Goal: Information Seeking & Learning: Learn about a topic

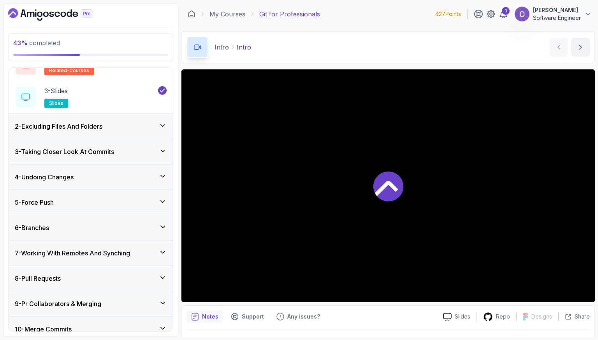
scroll to position [78, 0]
click at [121, 300] on div "9 - Pr Collaborators & Merging" at bounding box center [91, 302] width 152 height 9
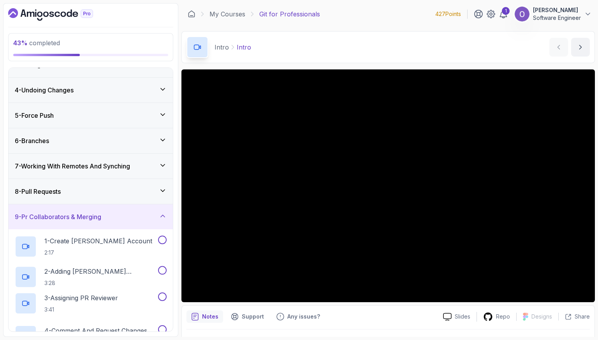
scroll to position [50, 0]
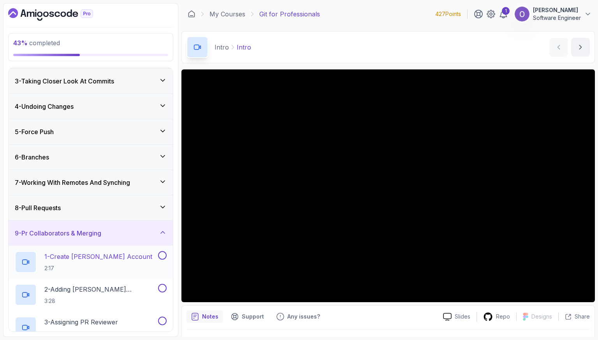
click at [124, 264] on p "2:17" at bounding box center [98, 268] width 108 height 8
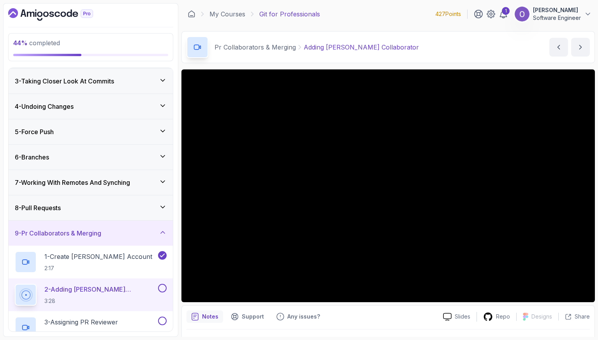
click at [379, 312] on div "Notes Support Any issues?" at bounding box center [312, 316] width 251 height 12
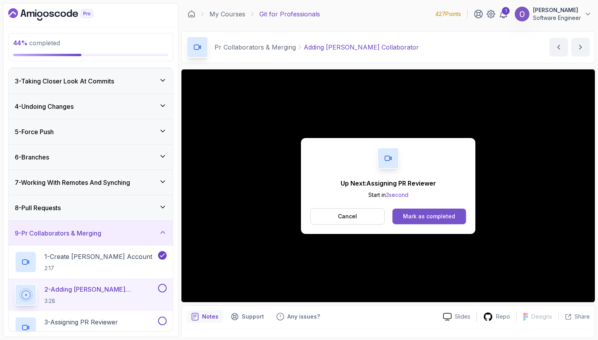
click at [421, 213] on div "Mark as completed" at bounding box center [429, 216] width 52 height 8
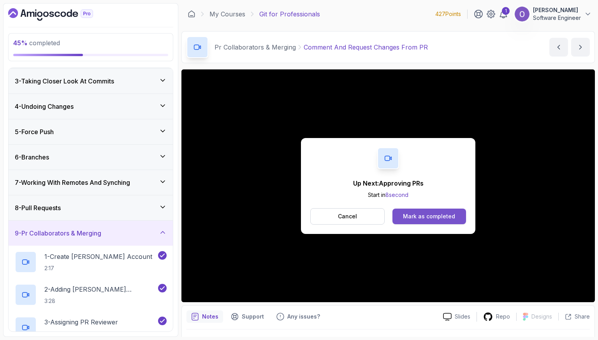
click at [442, 219] on div "Mark as completed" at bounding box center [429, 216] width 52 height 8
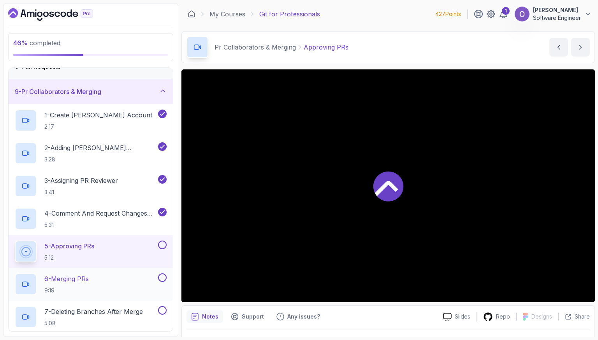
scroll to position [206, 0]
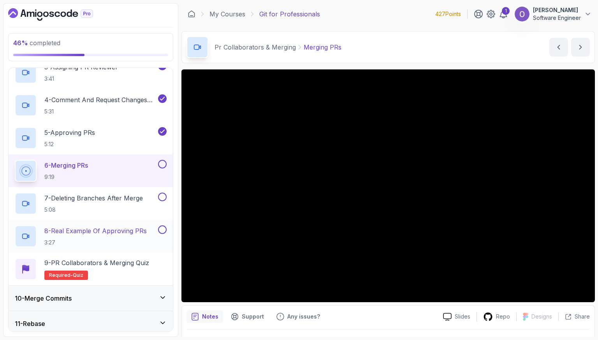
scroll to position [323, 0]
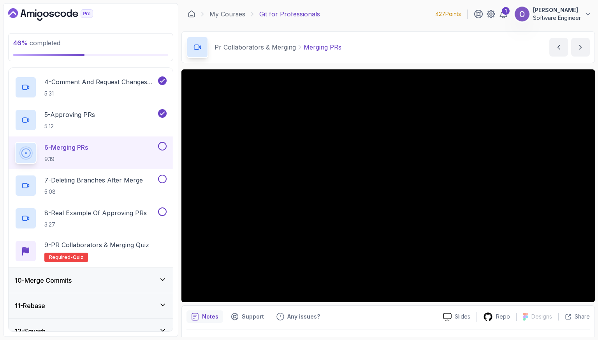
click at [166, 145] on button at bounding box center [162, 146] width 9 height 9
click at [164, 177] on button at bounding box center [162, 179] width 9 height 9
click at [162, 210] on button at bounding box center [162, 211] width 9 height 9
click at [154, 245] on div "9 - PR Collaborators & Merging Quiz Required- quiz" at bounding box center [91, 251] width 152 height 22
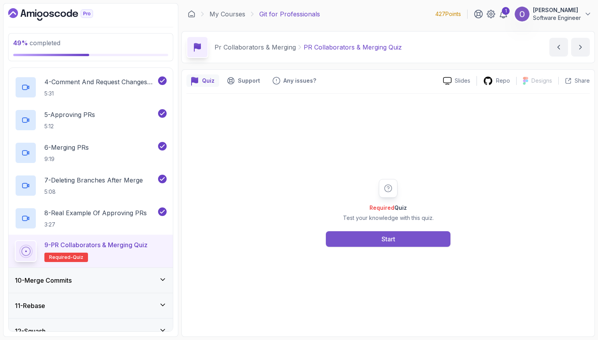
click at [387, 231] on button "Start" at bounding box center [388, 239] width 125 height 16
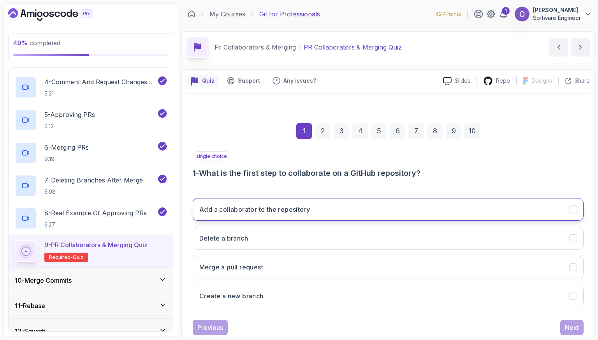
click at [316, 211] on button "Add a collaborator to the repository" at bounding box center [388, 209] width 391 height 23
click at [578, 323] on div "Next" at bounding box center [572, 327] width 14 height 9
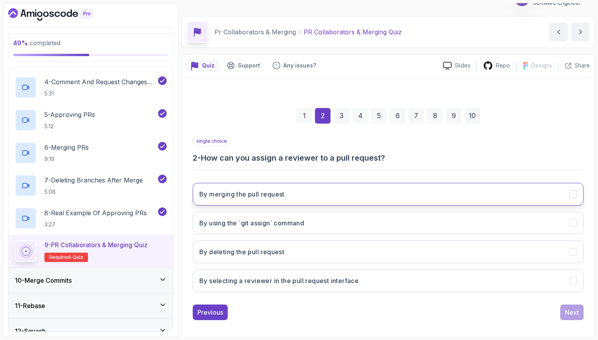
scroll to position [19, 0]
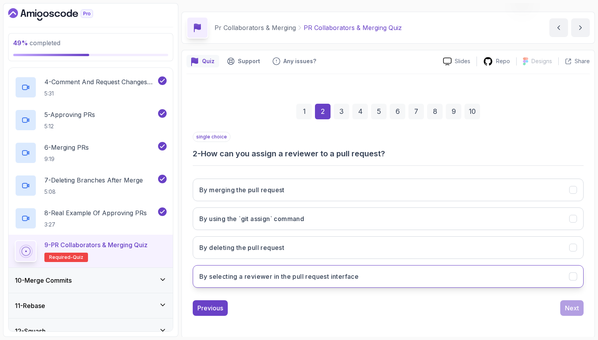
click at [376, 277] on button "By selecting a reviewer in the pull request interface" at bounding box center [388, 276] width 391 height 23
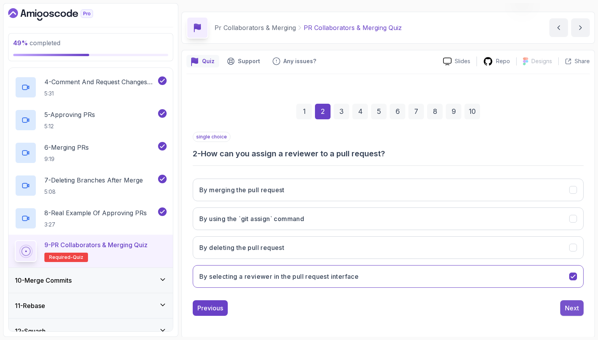
click at [564, 306] on button "Next" at bounding box center [572, 308] width 23 height 16
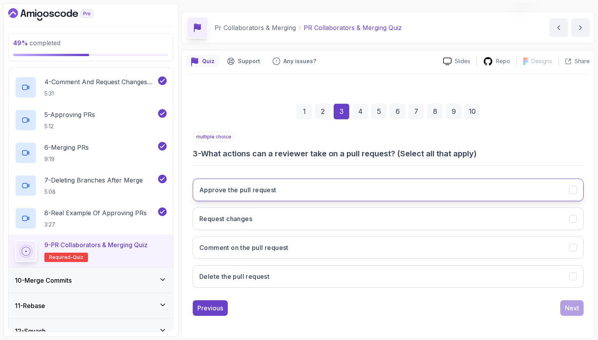
click at [346, 195] on button "Approve the pull request" at bounding box center [388, 189] width 391 height 23
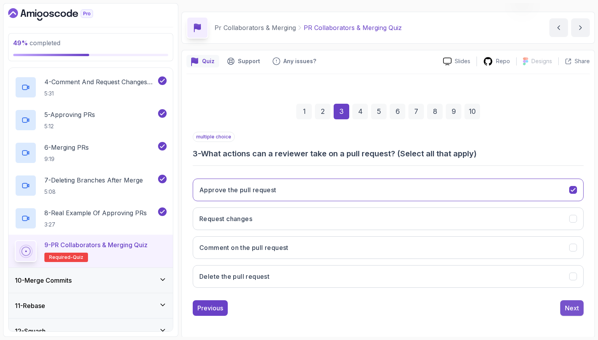
click at [562, 309] on button "Next" at bounding box center [572, 308] width 23 height 16
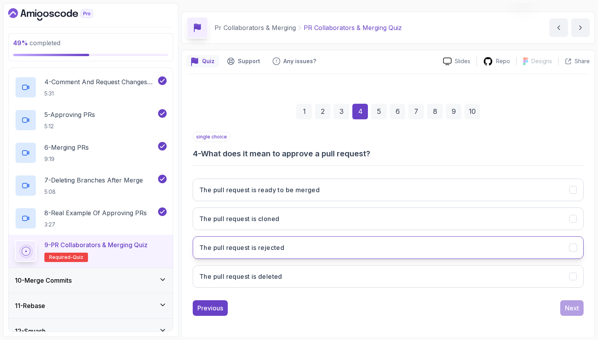
click at [289, 245] on button "The pull request is rejected" at bounding box center [388, 247] width 391 height 23
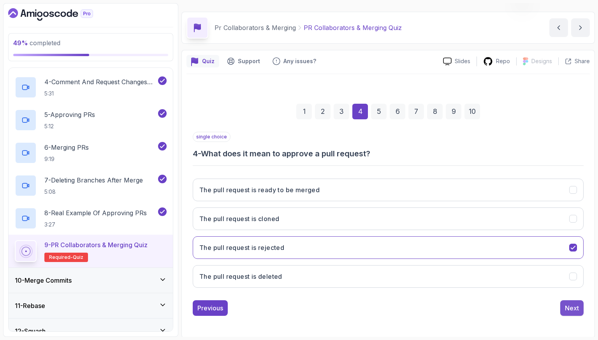
drag, startPoint x: 572, startPoint y: 310, endPoint x: 567, endPoint y: 309, distance: 5.2
click at [572, 311] on div "Next" at bounding box center [572, 307] width 14 height 9
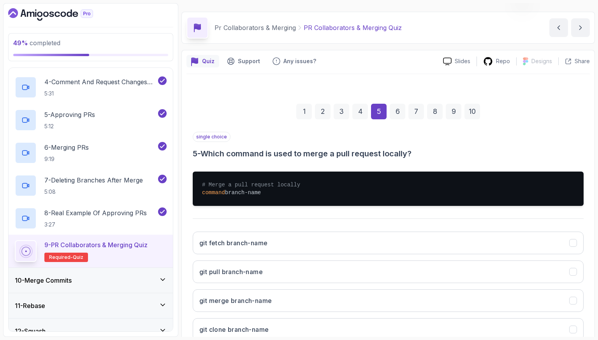
click at [324, 191] on pre "# Merge a pull request locally command branch-name" at bounding box center [388, 188] width 391 height 34
click at [321, 242] on button "git fetch branch-name" at bounding box center [388, 242] width 391 height 23
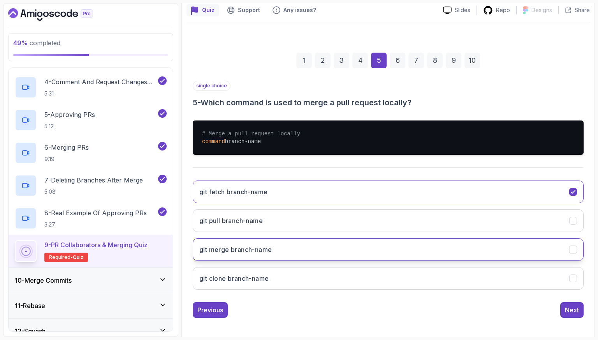
scroll to position [72, 0]
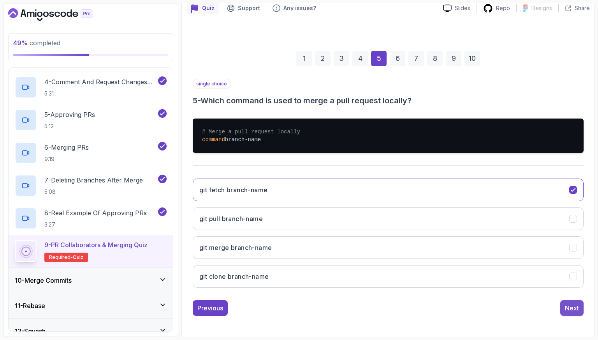
click at [567, 303] on div "Next" at bounding box center [572, 307] width 14 height 9
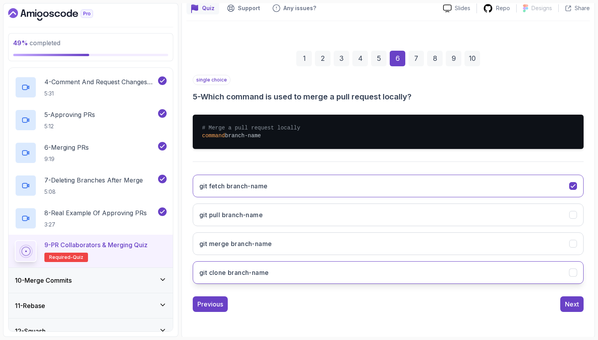
scroll to position [19, 0]
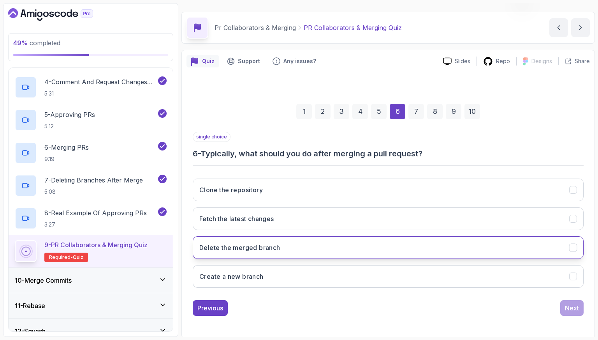
click at [353, 236] on button "Delete the merged branch" at bounding box center [388, 247] width 391 height 23
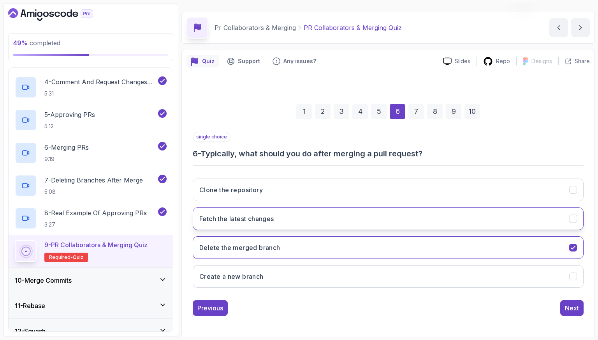
click at [372, 223] on button "Fetch the latest changes" at bounding box center [388, 218] width 391 height 23
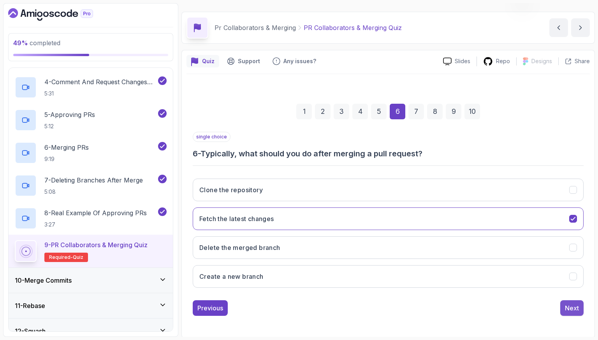
click at [566, 307] on div "Next" at bounding box center [572, 307] width 14 height 9
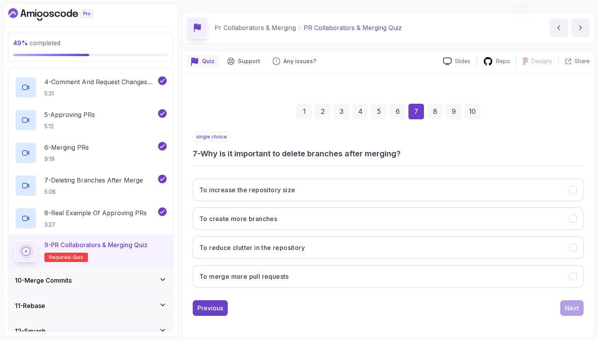
click at [376, 233] on div "To increase the repository size To create more branches To reduce clutter in th…" at bounding box center [388, 233] width 391 height 122
click at [488, 258] on div "To increase the repository size To create more branches To reduce clutter in th…" at bounding box center [388, 233] width 391 height 122
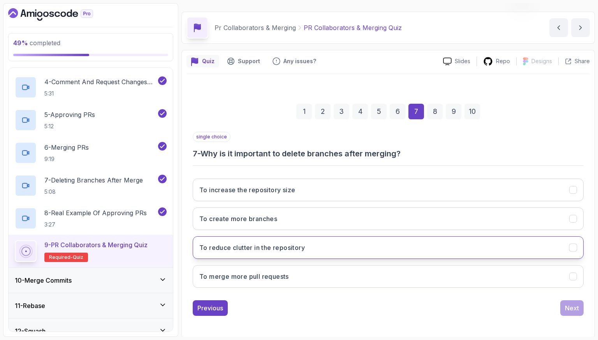
click at [486, 249] on button "To reduce clutter in the repository" at bounding box center [388, 247] width 391 height 23
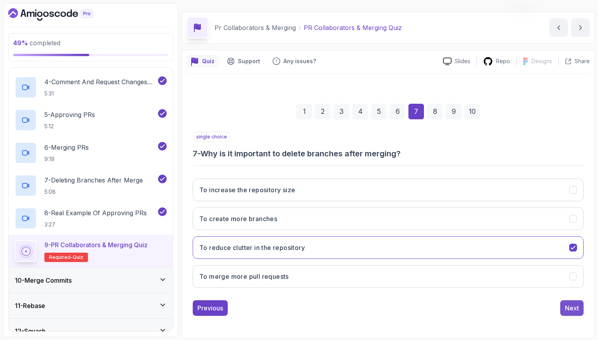
click at [575, 313] on button "Next" at bounding box center [572, 308] width 23 height 16
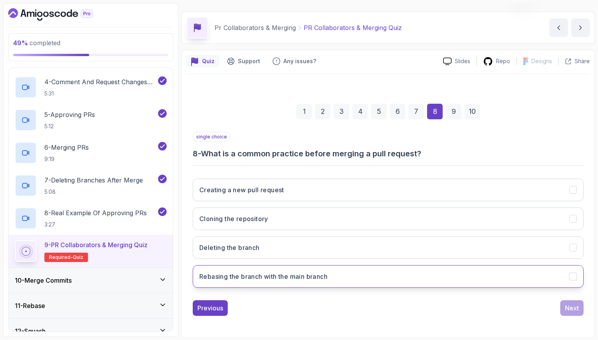
drag, startPoint x: 417, startPoint y: 281, endPoint x: 422, endPoint y: 280, distance: 4.8
click at [417, 281] on button "Rebasing the branch with the main branch" at bounding box center [388, 276] width 391 height 23
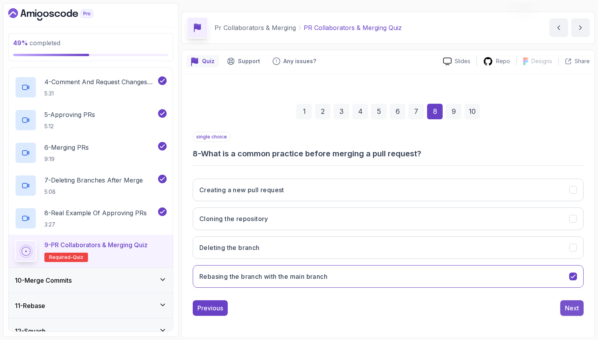
click at [573, 305] on div "Next" at bounding box center [572, 307] width 14 height 9
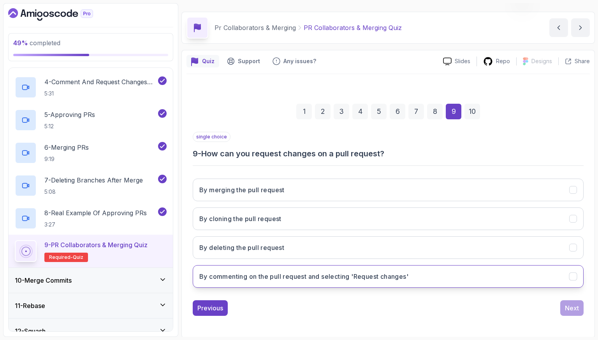
click at [410, 265] on button "By commenting on the pull request and selecting 'Request changes'" at bounding box center [388, 276] width 391 height 23
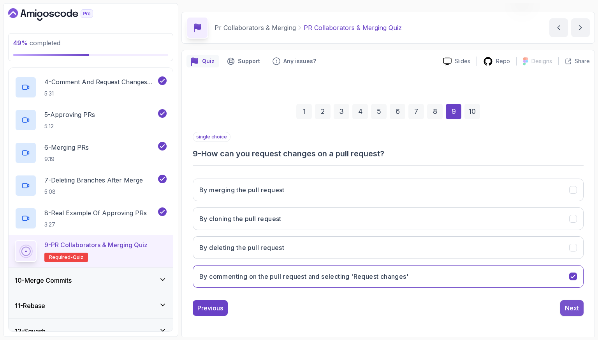
click at [582, 311] on button "Next" at bounding box center [572, 308] width 23 height 16
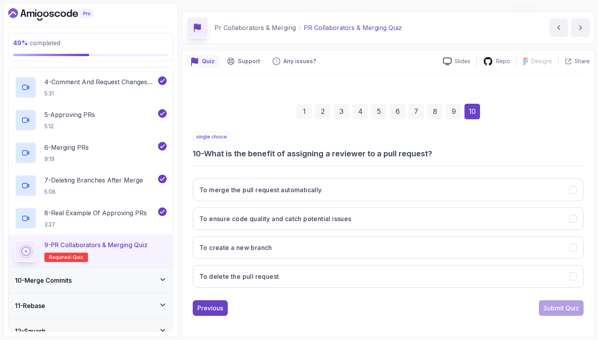
click at [427, 229] on div "To merge the pull request automatically To ensure code quality and catch potent…" at bounding box center [388, 233] width 391 height 122
click at [429, 222] on button "To ensure code quality and catch potential issues" at bounding box center [388, 218] width 391 height 23
click at [560, 318] on div "1 2 3 4 5 6 7 8 9 10 single choice 10 - What is the benefit of assigning a revi…" at bounding box center [389, 203] width 404 height 237
click at [558, 311] on div "Submit Quiz" at bounding box center [561, 307] width 35 height 9
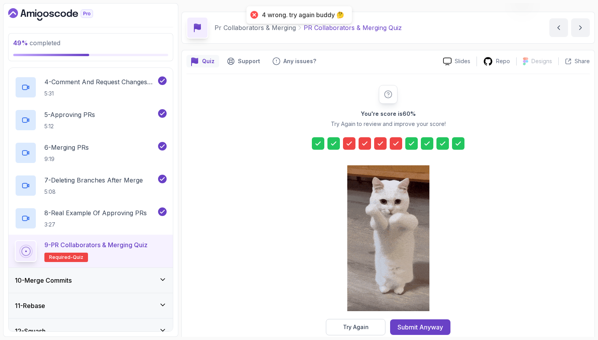
click at [427, 325] on div "Submit Anyway" at bounding box center [421, 326] width 46 height 9
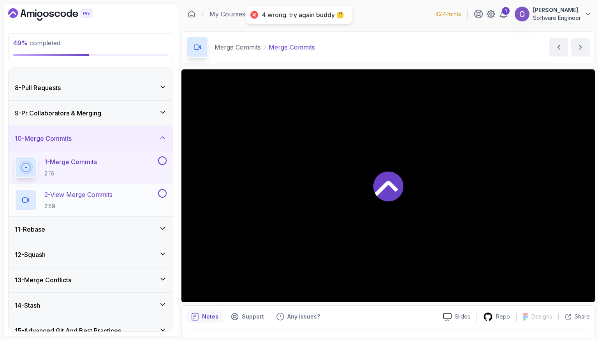
scroll to position [163, 0]
